Goal: Complete application form: Complete application form

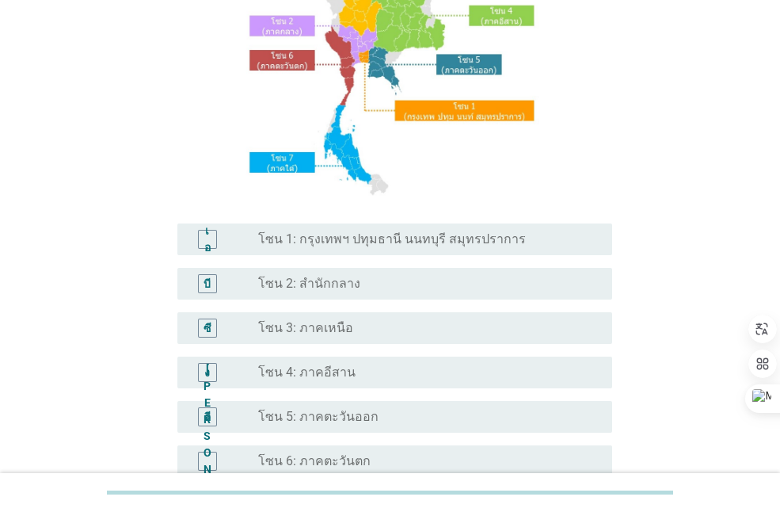
scroll to position [370, 0]
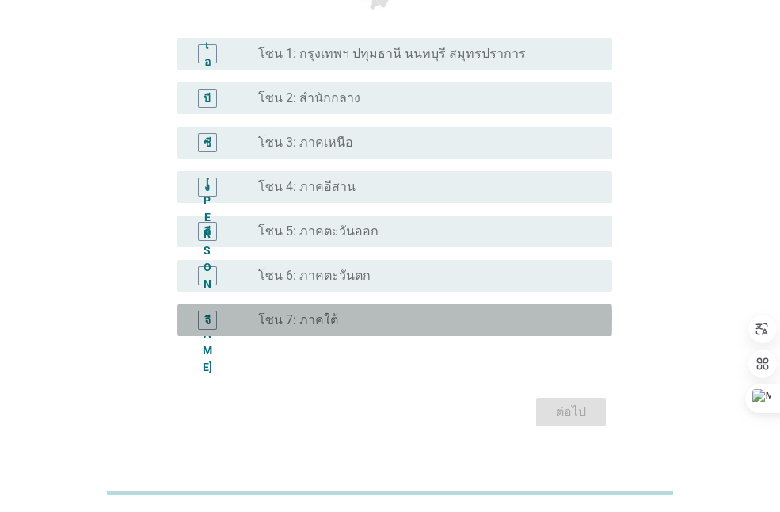
click at [343, 326] on div "ปุ่มวิทยุ[PERSON_NAME]เลือก โซน 7: ภาคใต้" at bounding box center [422, 320] width 329 height 16
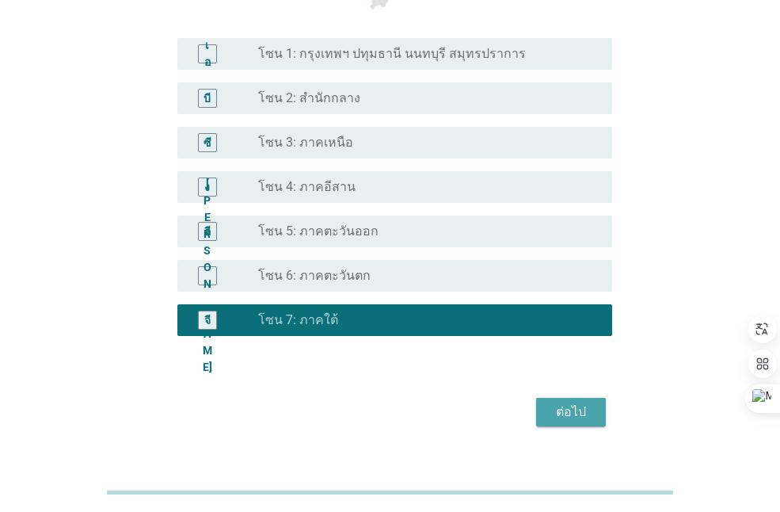
click at [574, 410] on font "ต่อไป" at bounding box center [571, 411] width 30 height 15
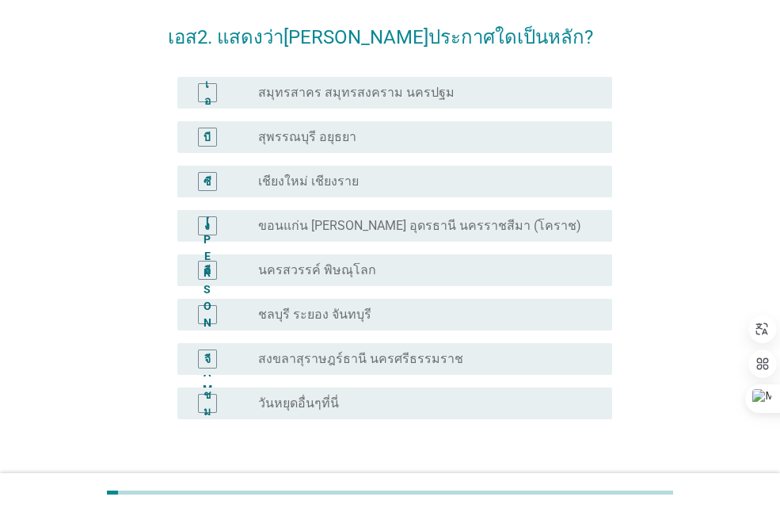
scroll to position [174, 0]
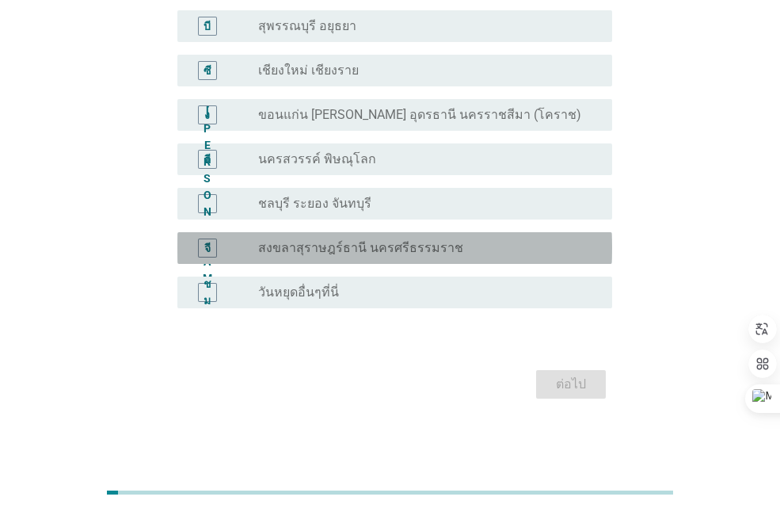
click at [423, 247] on font "สงขลาสุราษฎร์ธานี นครศรีธรรมราช" at bounding box center [360, 247] width 205 height 15
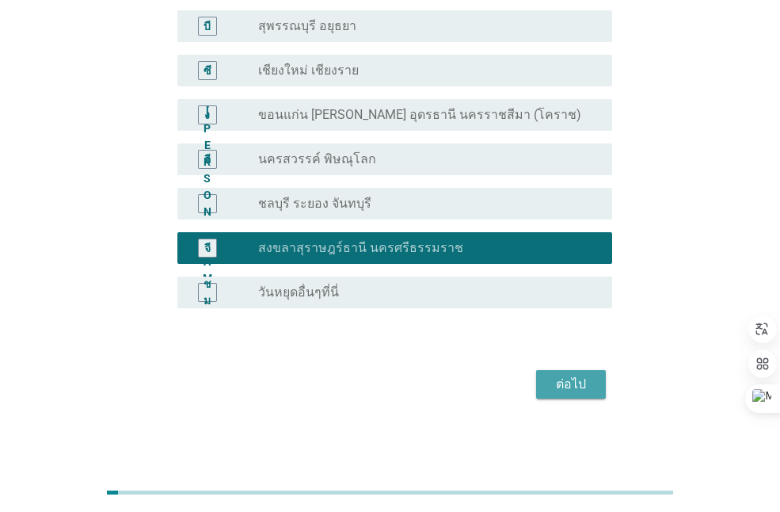
click at [570, 375] on font "ต่อไป" at bounding box center [571, 384] width 30 height 19
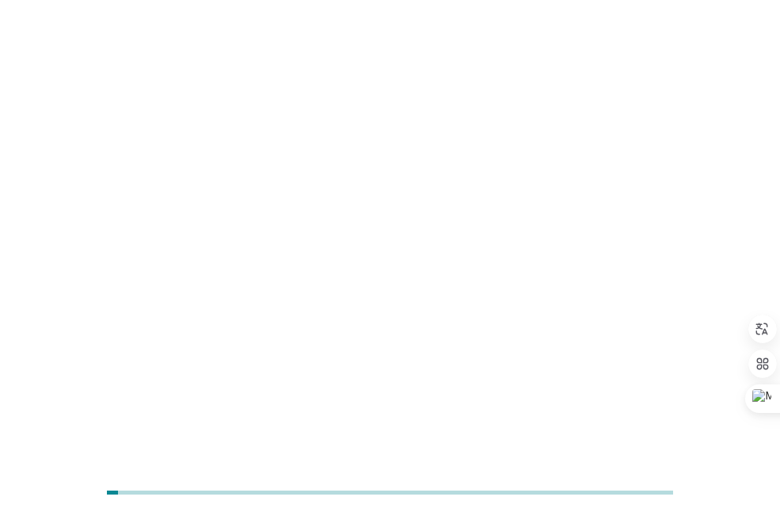
scroll to position [0, 0]
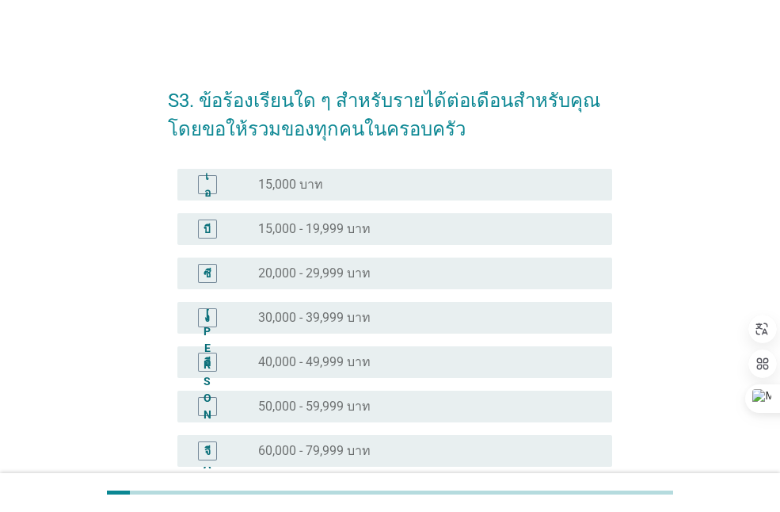
click at [410, 273] on div "ปุ่มวิทยุ[PERSON_NAME]เลือก 20,000 - 29,999 บาท" at bounding box center [422, 273] width 329 height 16
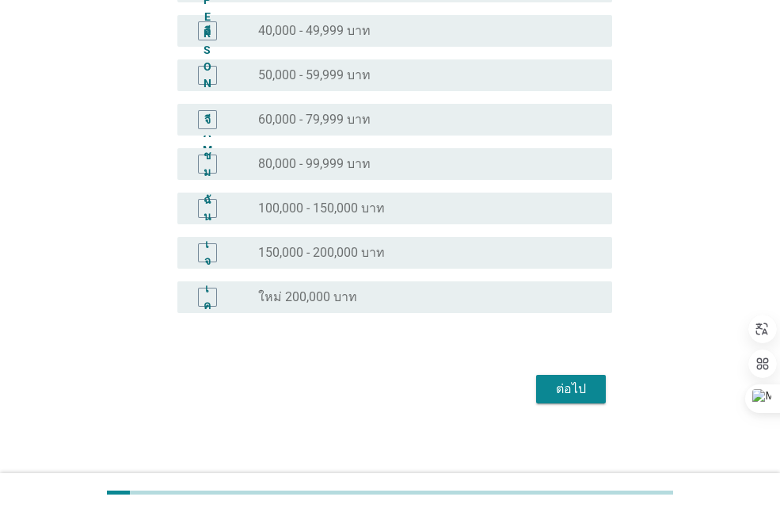
scroll to position [336, 0]
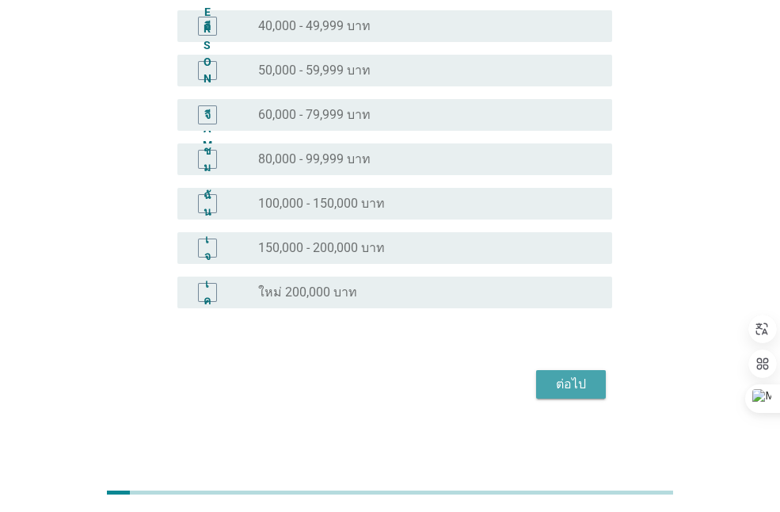
click at [552, 386] on div "ต่อไป" at bounding box center [571, 384] width 44 height 19
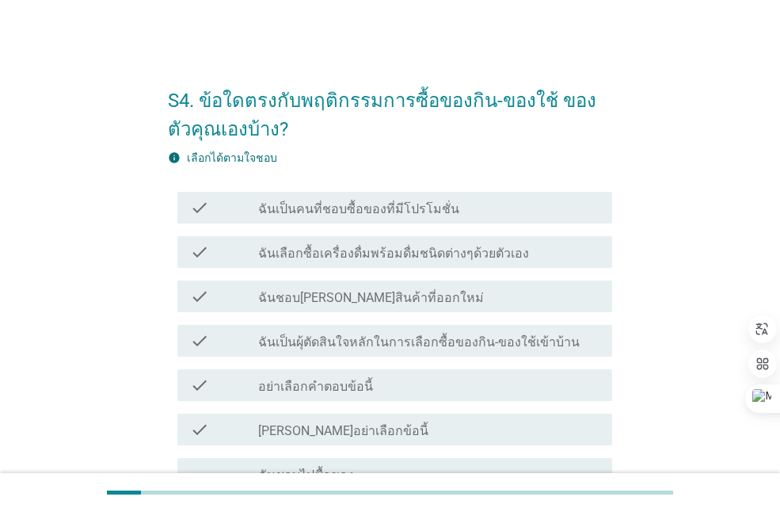
click at [725, 210] on div "S4. ข้อใดตรงกับพฤติกรรมการซื้อของกิน-ของใช้ ของตัวคุณเองบ้าง? info เลือกได้ตามใ…" at bounding box center [390, 348] width 704 height 581
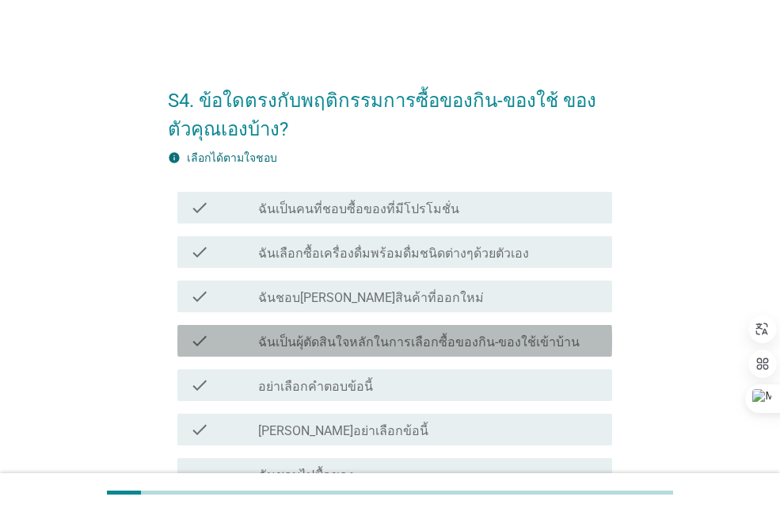
click at [536, 347] on label "ฉันเป็นผุ้ตัดสินใจหลักในการเลือกซื้อของกิน-ของใช้เข้าบ้าน" at bounding box center [419, 342] width 322 height 16
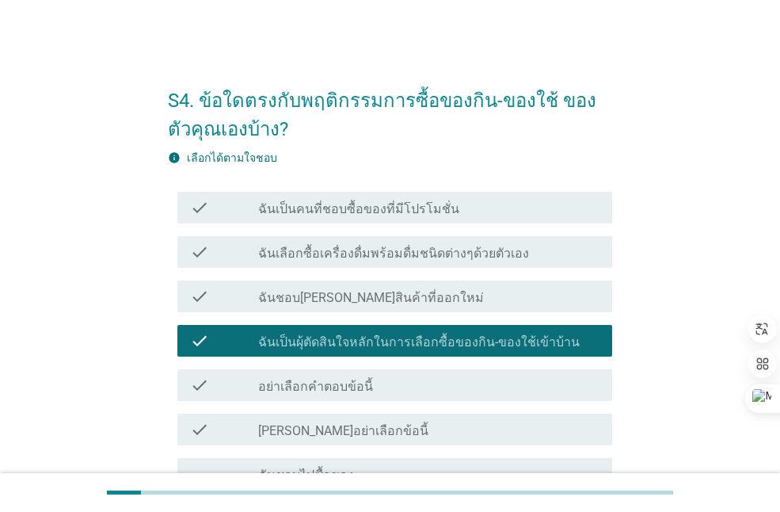
click at [556, 239] on div "check check_box_outline_blank ฉันเลือกซื้อเครื่องดื่มพร้อมดื่มชนิดต่างๆด้วยตัวเ…" at bounding box center [394, 252] width 435 height 32
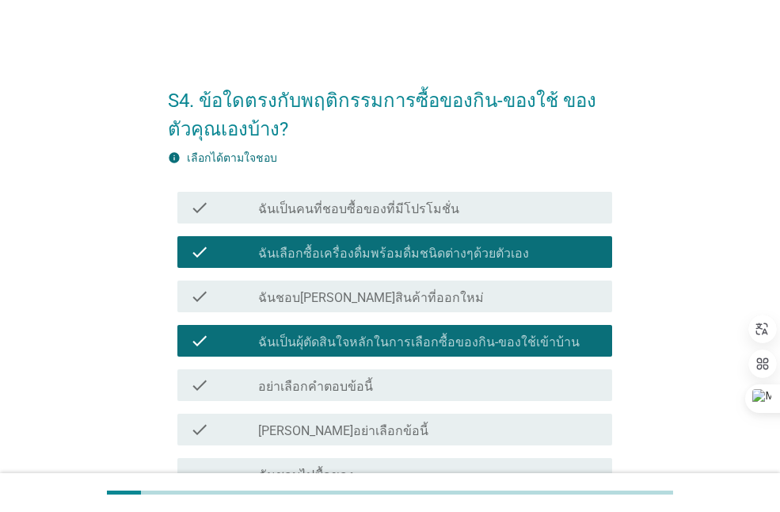
click at [536, 191] on div "check check_box_outline_blank ฉันเป็นคนที่ชอบซื้อของที่มีโปรโมชั่น" at bounding box center [390, 207] width 444 height 44
click at [533, 200] on div "check_box_outline_blank ฉันเป็นคนที่ชอบซื้อของที่มีโปรโมชั่น" at bounding box center [428, 207] width 341 height 19
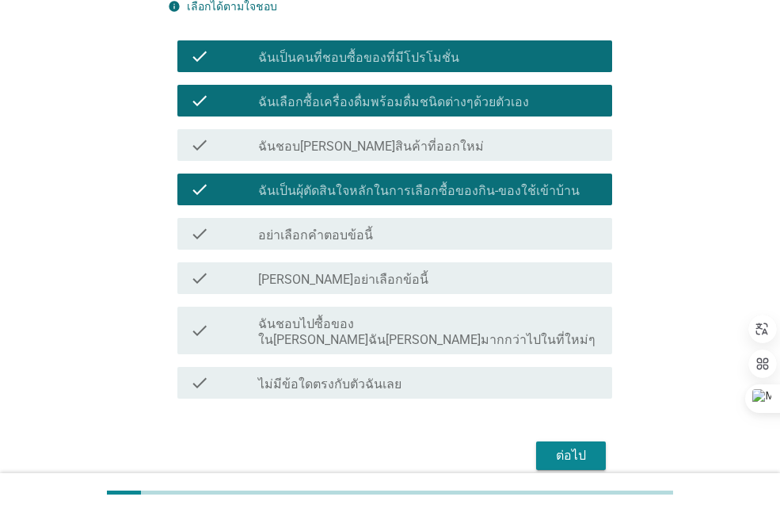
scroll to position [185, 0]
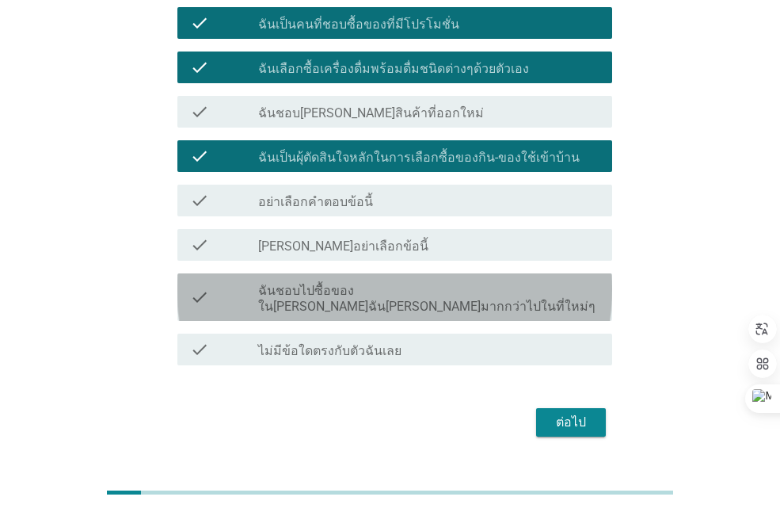
click at [581, 301] on div "check check_box_outline_blank ฉันชอบไปซื้อของใน[PERSON_NAME]ฉัน[PERSON_NAME]มาก…" at bounding box center [394, 297] width 435 height 48
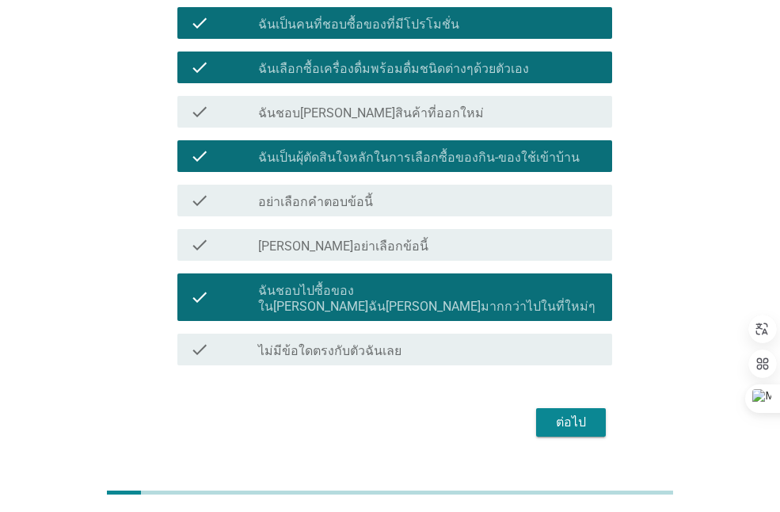
click at [566, 419] on button "ต่อไป" at bounding box center [571, 422] width 70 height 29
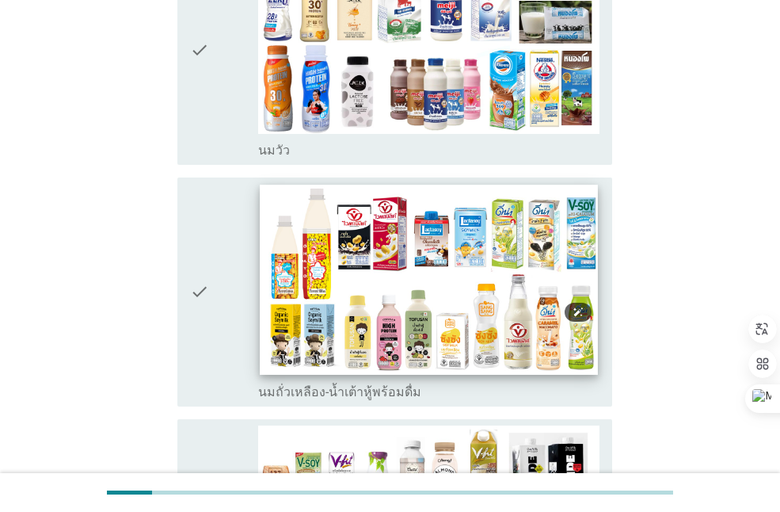
scroll to position [555, 0]
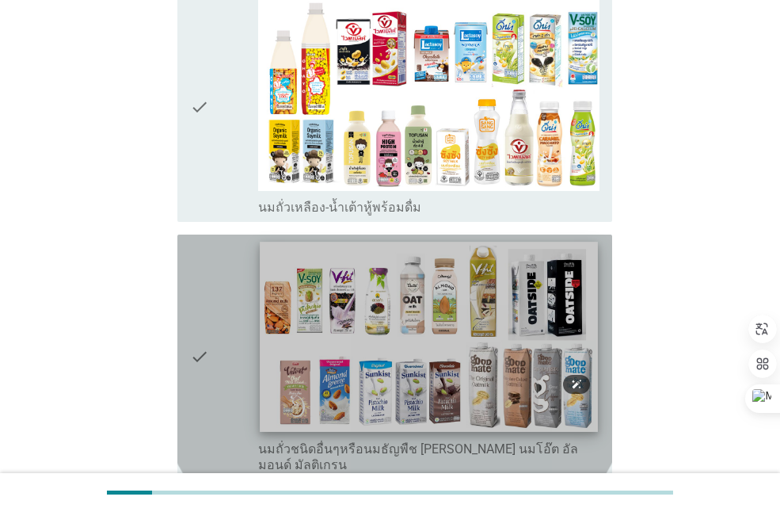
click at [491, 337] on img at bounding box center [429, 337] width 338 height 190
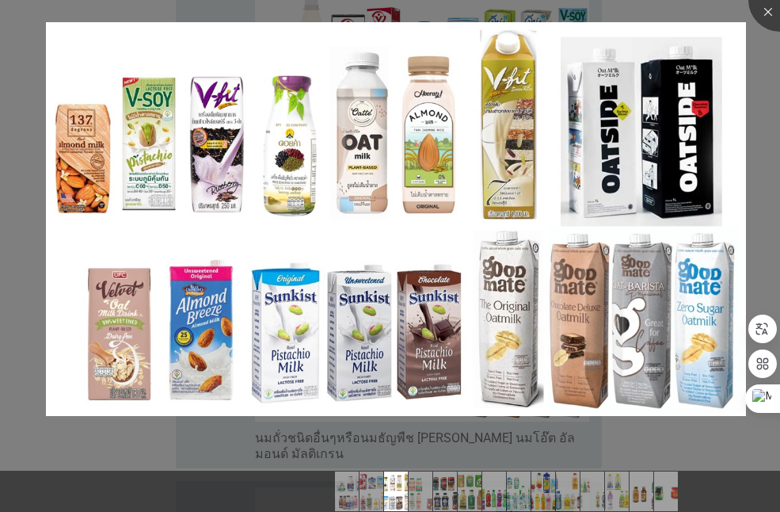
click at [98, 457] on div at bounding box center [390, 463] width 780 height 13
click at [759, 17] on div at bounding box center [780, -1] width 63 height 63
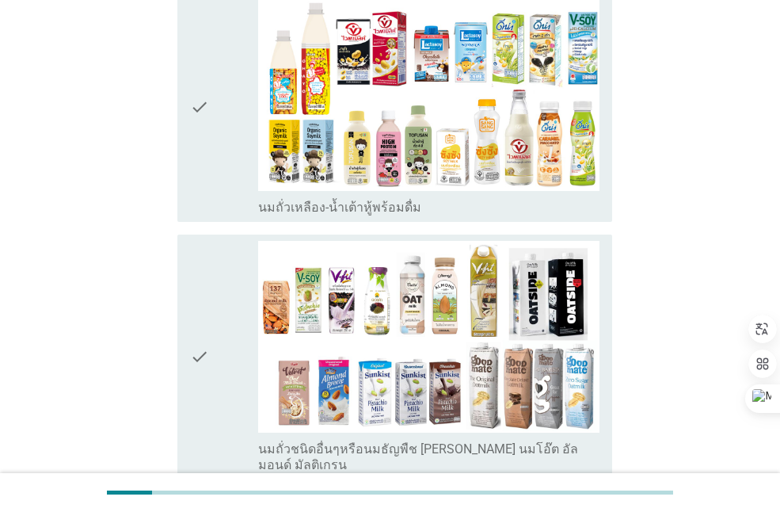
click at [205, 328] on icon "check" at bounding box center [199, 357] width 19 height 232
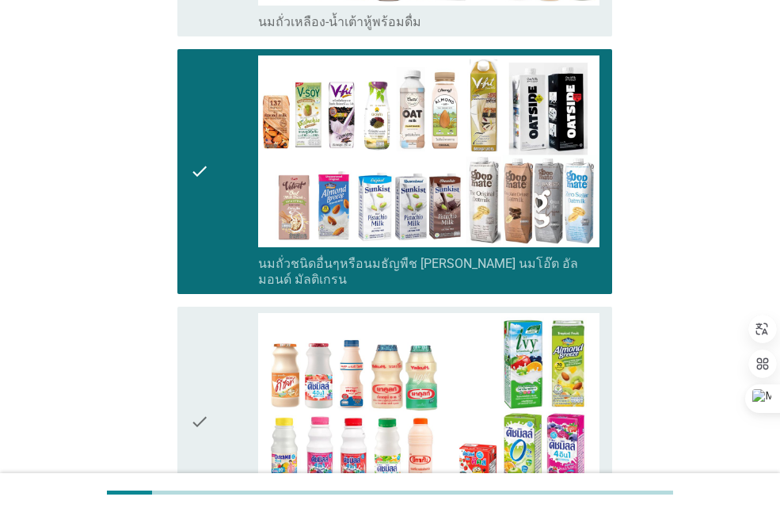
scroll to position [925, 0]
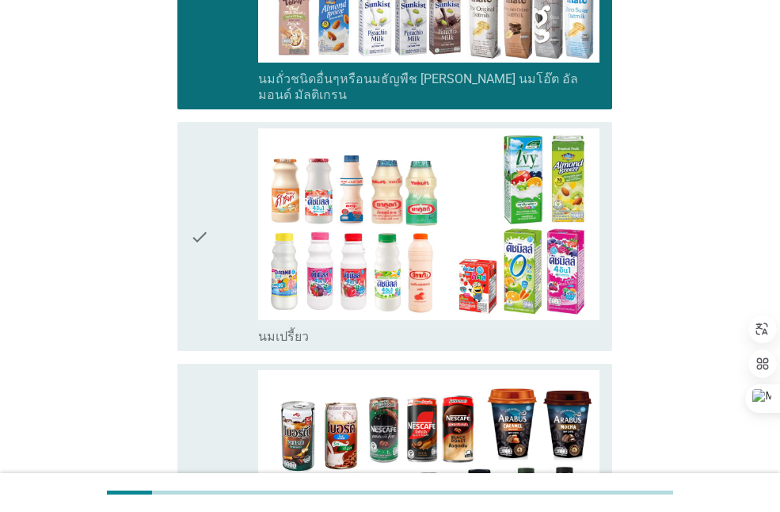
click at [216, 195] on div "check" at bounding box center [224, 236] width 68 height 216
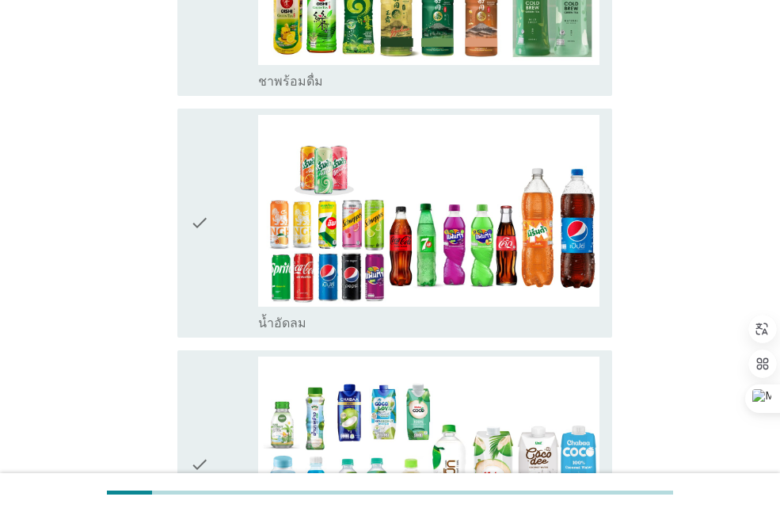
scroll to position [1849, 0]
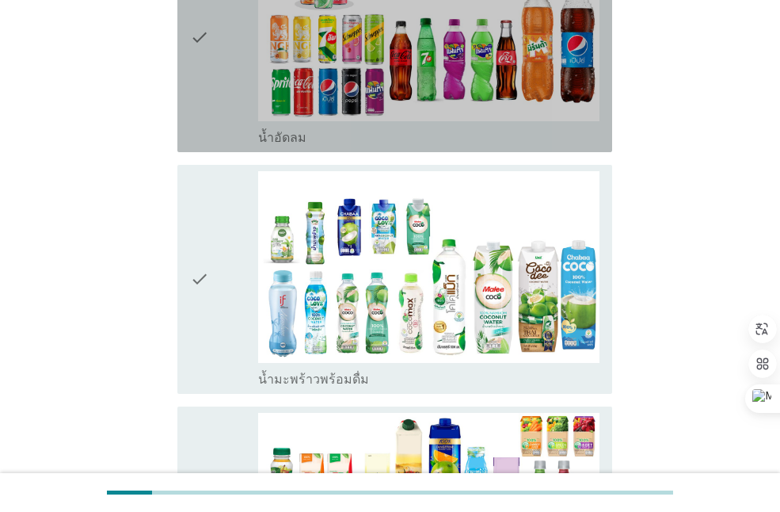
click at [233, 48] on div "check" at bounding box center [224, 37] width 68 height 216
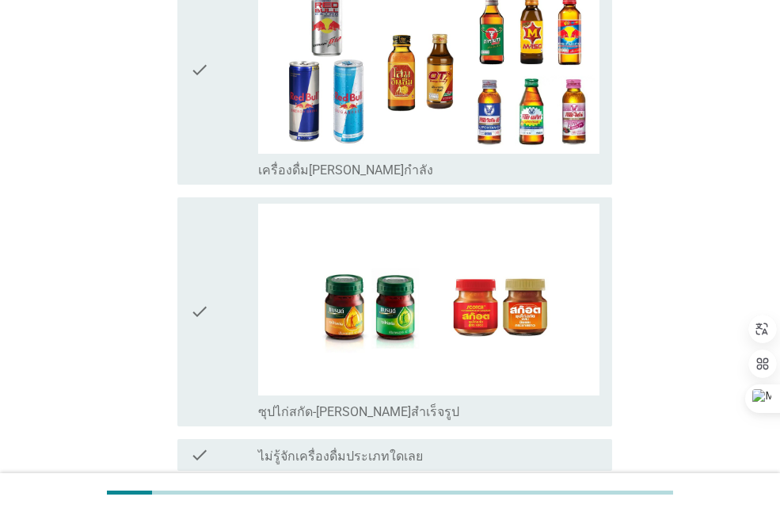
scroll to position [3367, 0]
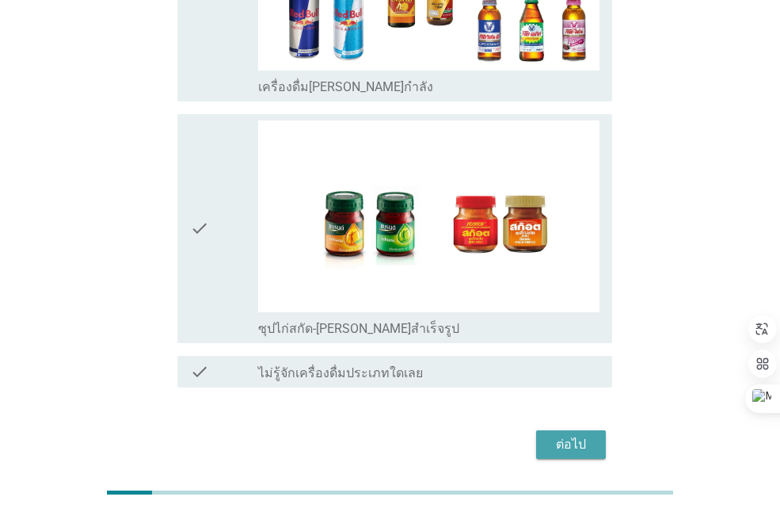
click at [580, 435] on div "ต่อไป" at bounding box center [571, 444] width 44 height 19
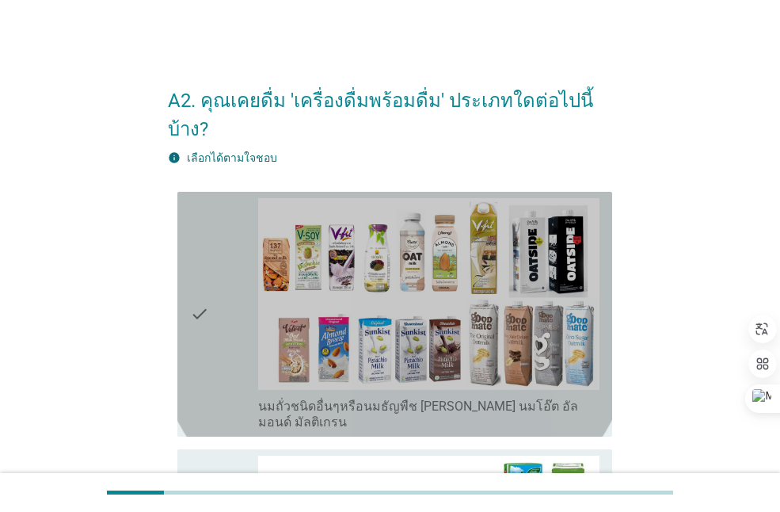
click at [228, 332] on div "check" at bounding box center [224, 314] width 68 height 232
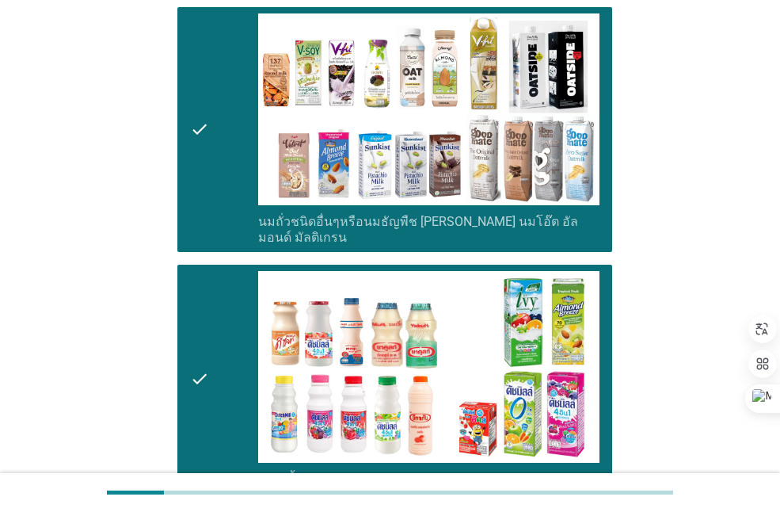
scroll to position [593, 0]
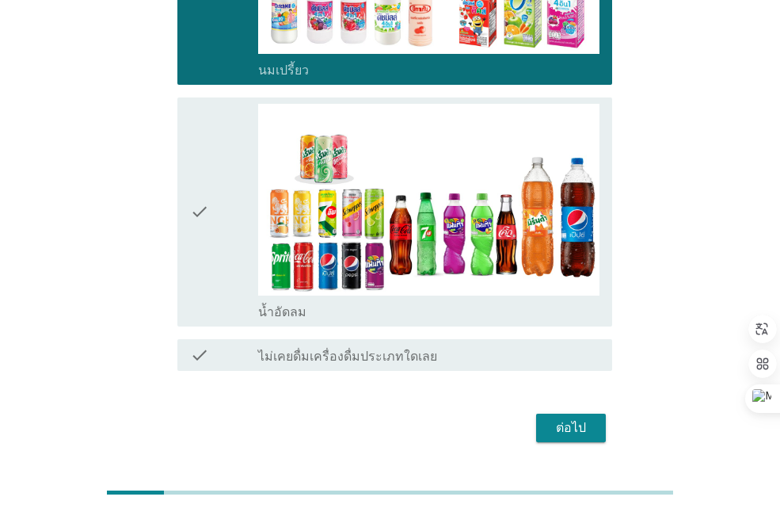
click at [179, 173] on div "check check_box_outline_blank น้ำอัดลม" at bounding box center [394, 211] width 435 height 229
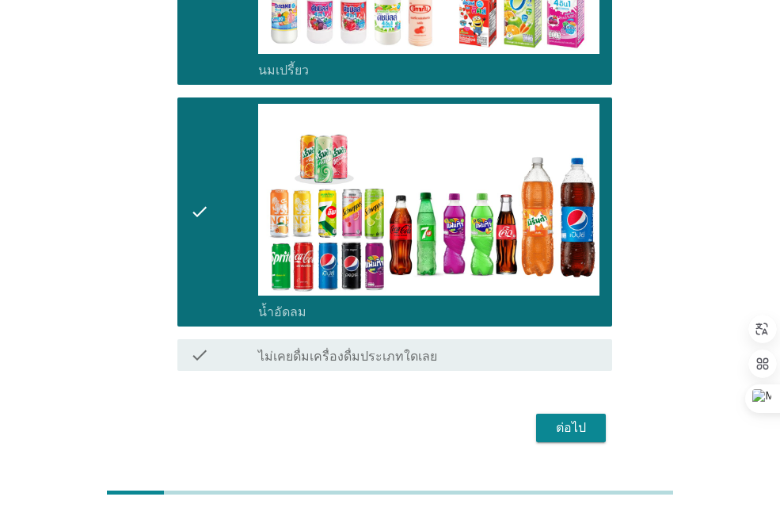
click at [586, 418] on div "ต่อไป" at bounding box center [571, 427] width 44 height 19
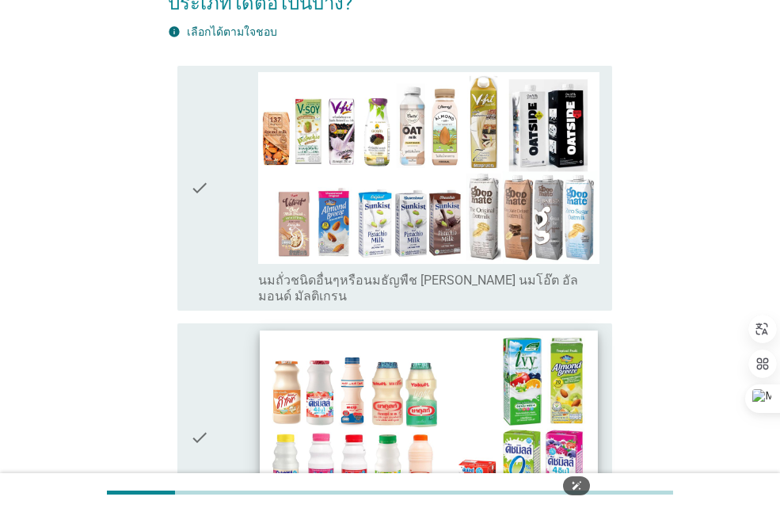
scroll to position [185, 0]
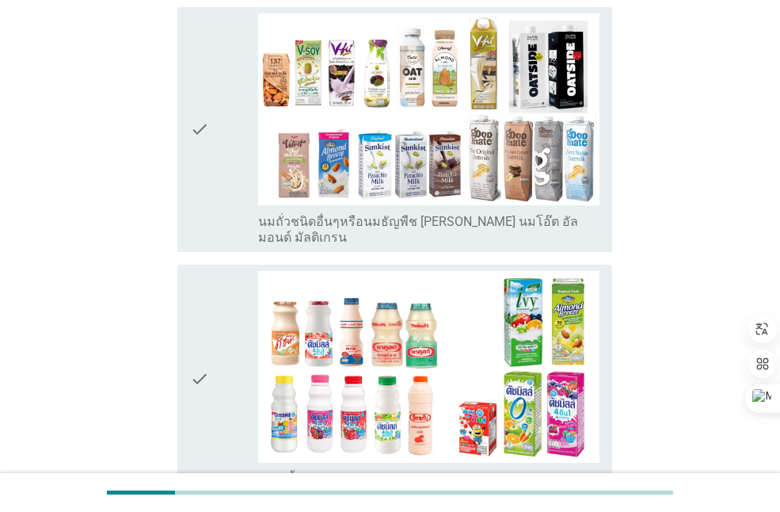
click at [198, 360] on icon "check" at bounding box center [199, 379] width 19 height 216
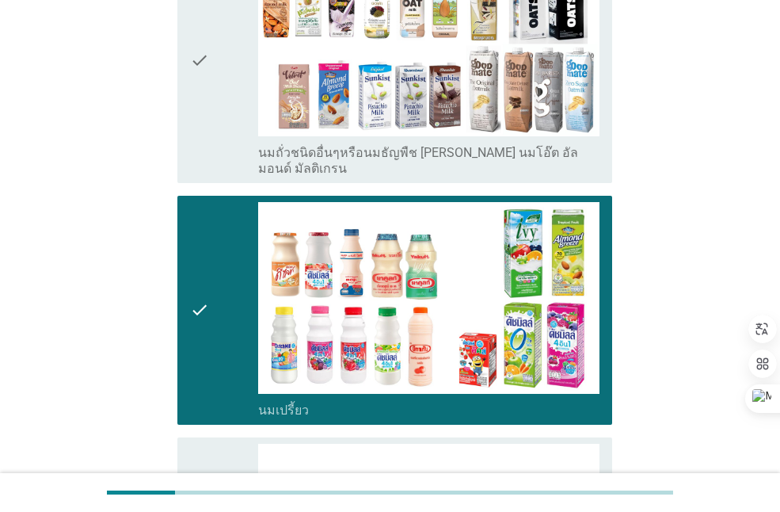
scroll to position [555, 0]
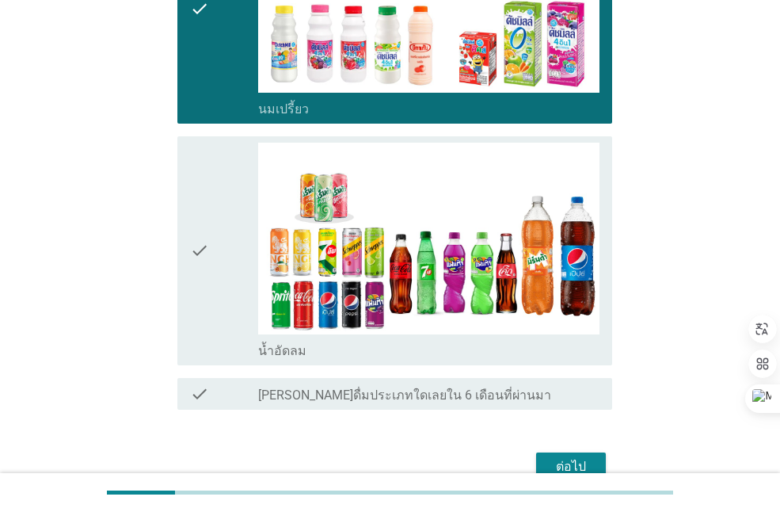
click at [192, 259] on icon "check" at bounding box center [199, 251] width 19 height 216
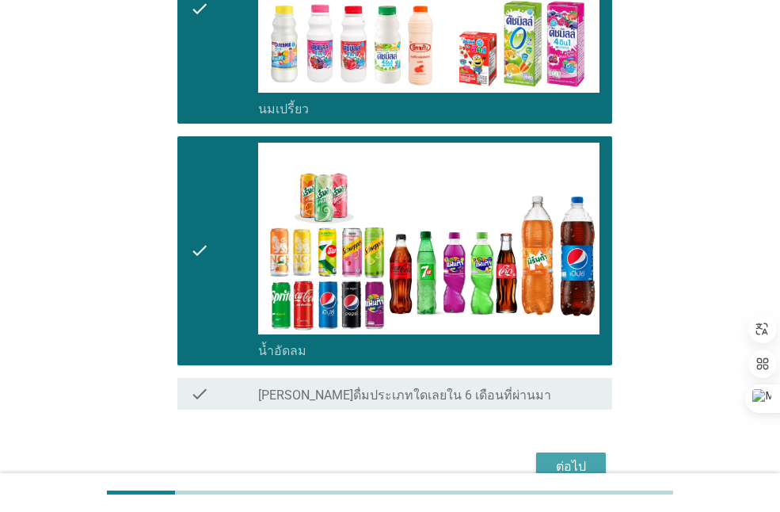
click at [571, 457] on div "ต่อไป" at bounding box center [571, 466] width 44 height 19
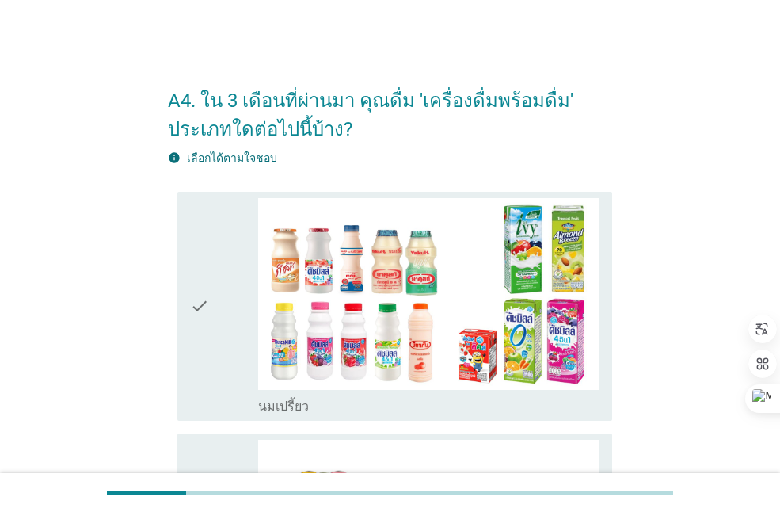
scroll to position [185, 0]
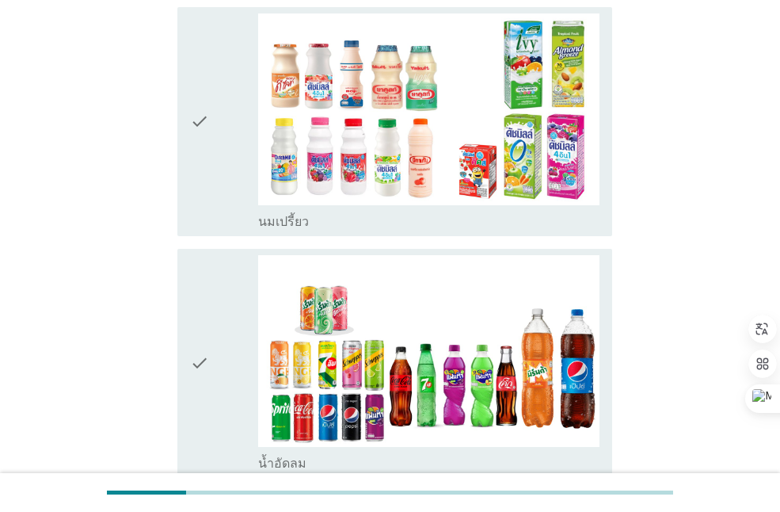
click at [210, 323] on div "check" at bounding box center [224, 363] width 68 height 216
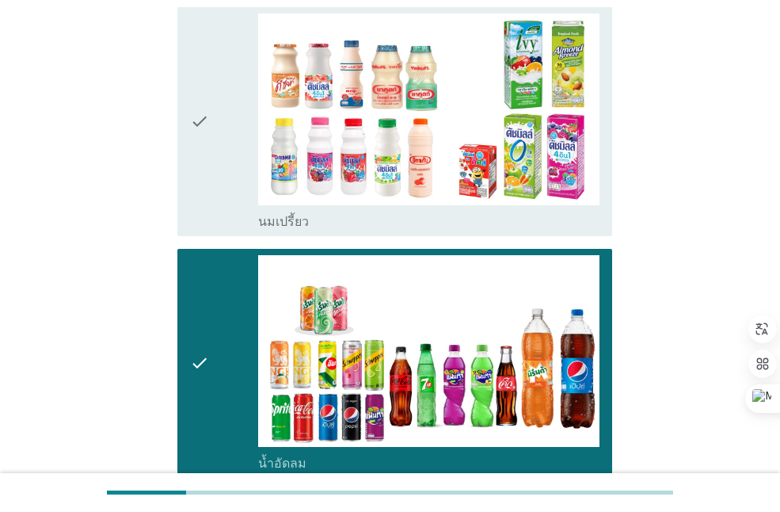
click at [205, 198] on icon "check" at bounding box center [199, 121] width 19 height 216
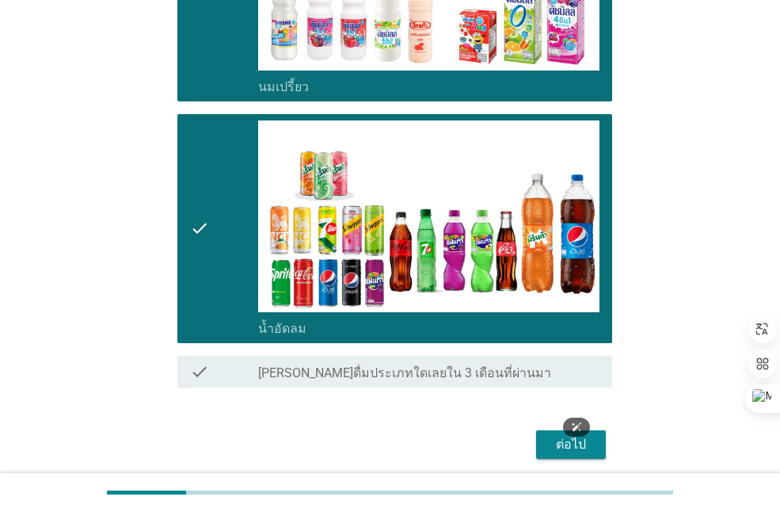
scroll to position [380, 0]
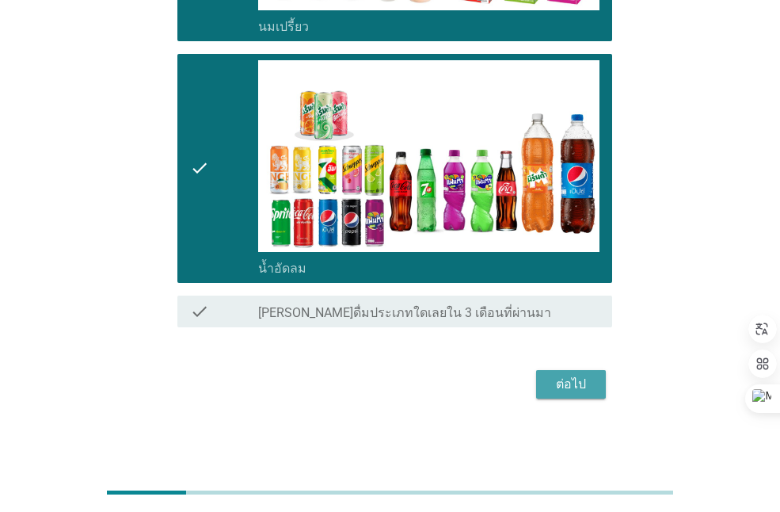
click at [591, 395] on button "ต่อไป" at bounding box center [571, 384] width 70 height 29
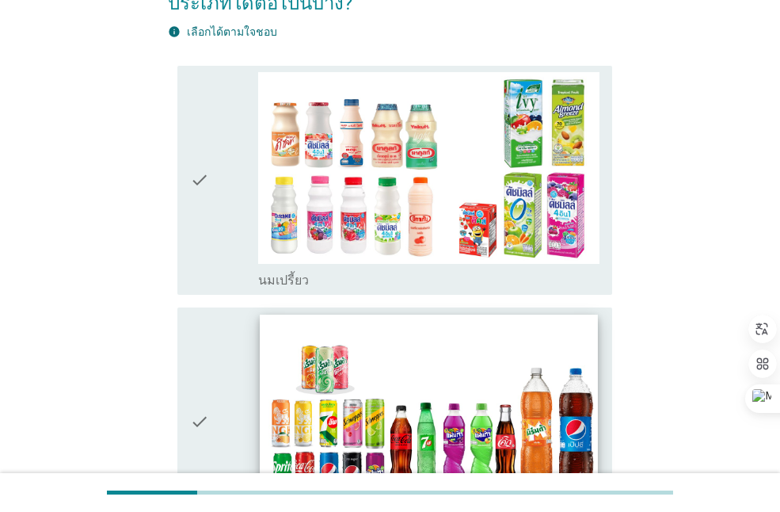
scroll to position [185, 0]
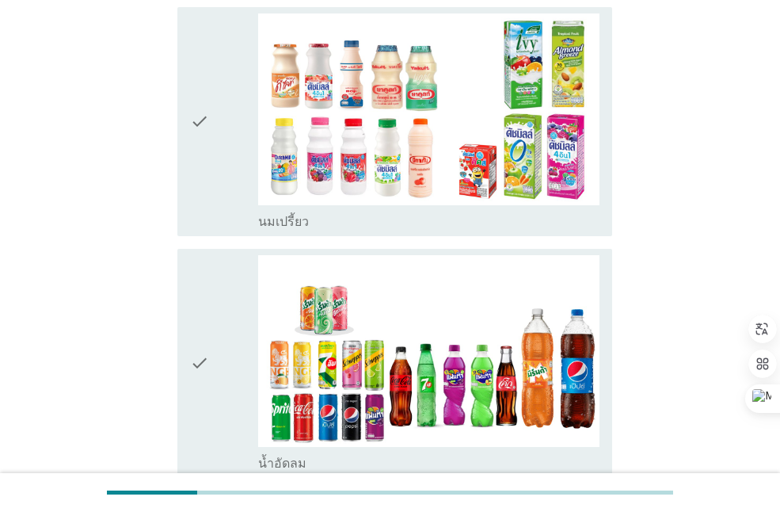
click at [212, 190] on div "check" at bounding box center [224, 121] width 68 height 216
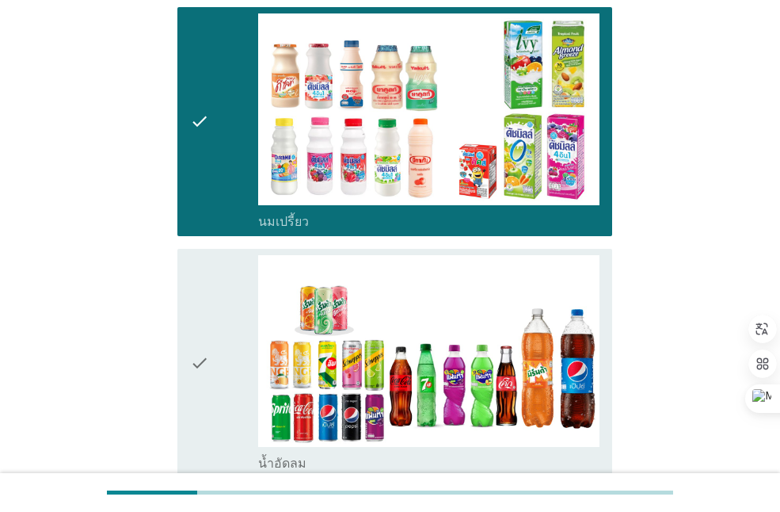
click at [212, 301] on div "check" at bounding box center [224, 363] width 68 height 216
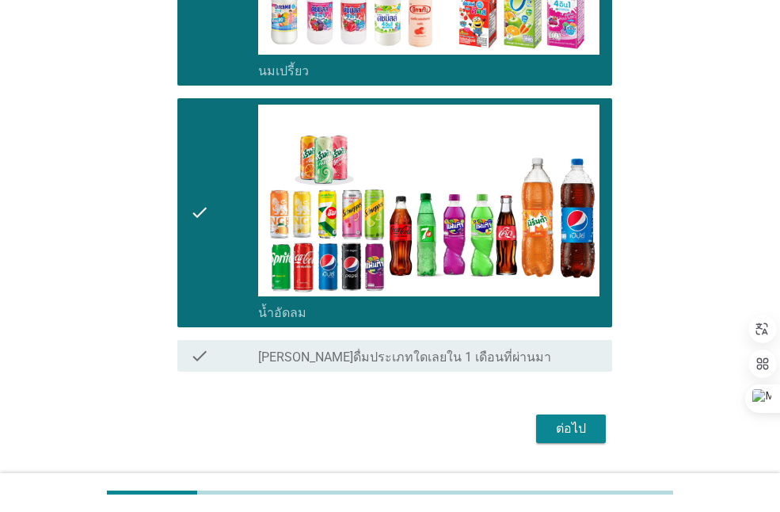
scroll to position [370, 0]
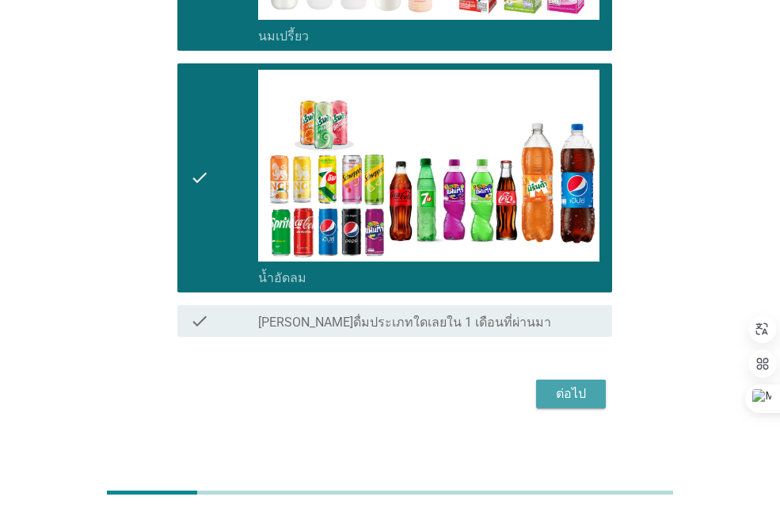
click at [585, 406] on button "ต่อไป" at bounding box center [571, 394] width 70 height 29
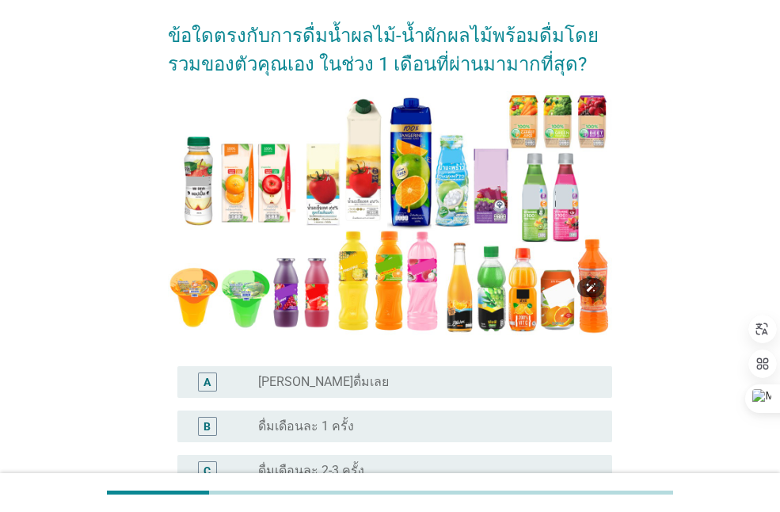
scroll to position [185, 0]
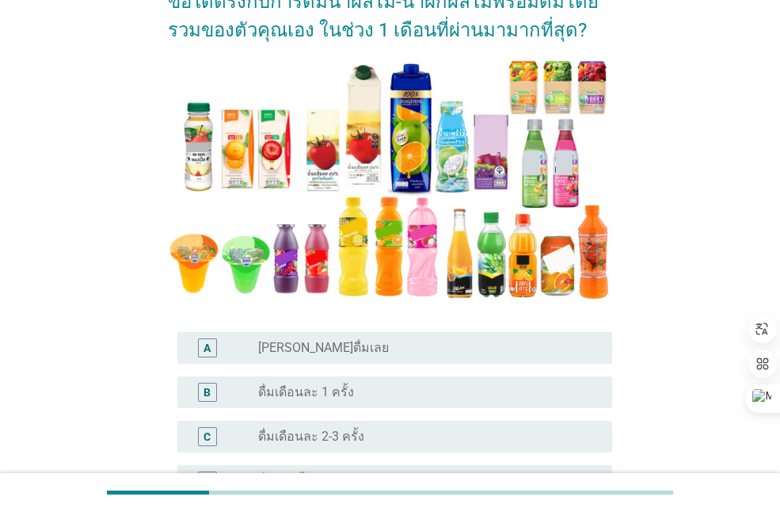
click at [390, 347] on div "radio_button_unchecked [PERSON_NAME]ดื่มเลย" at bounding box center [422, 348] width 329 height 16
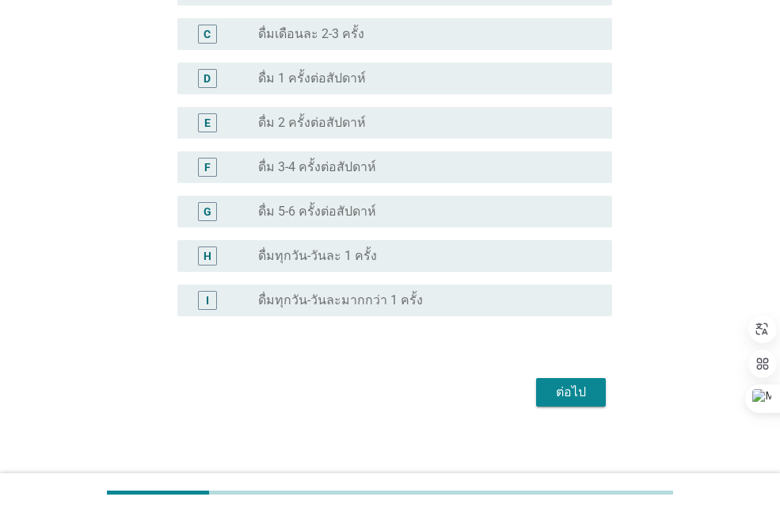
scroll to position [595, 0]
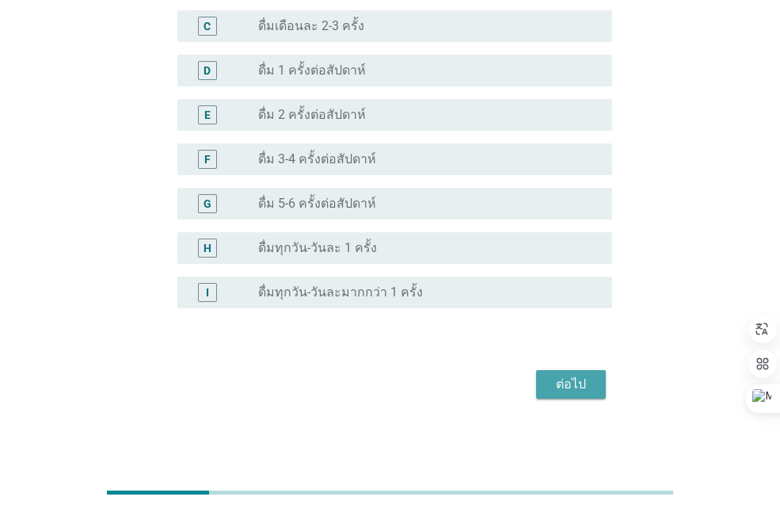
click at [553, 379] on div "ต่อไป" at bounding box center [571, 384] width 44 height 19
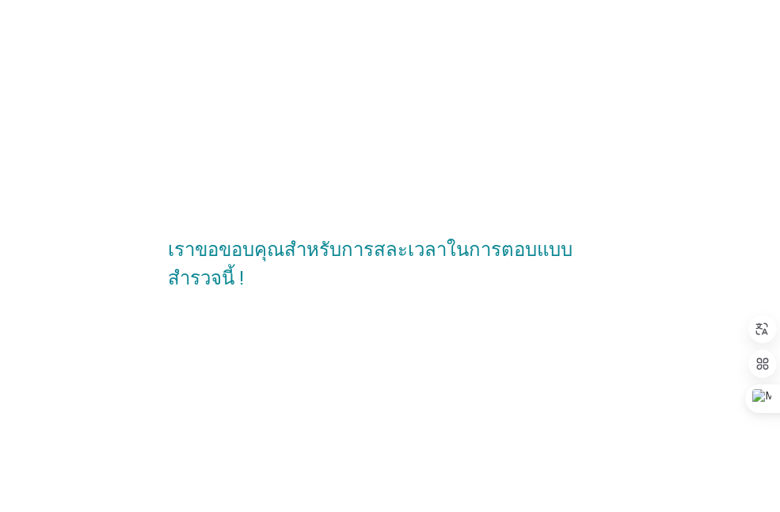
scroll to position [0, 0]
